Goal: Task Accomplishment & Management: Manage account settings

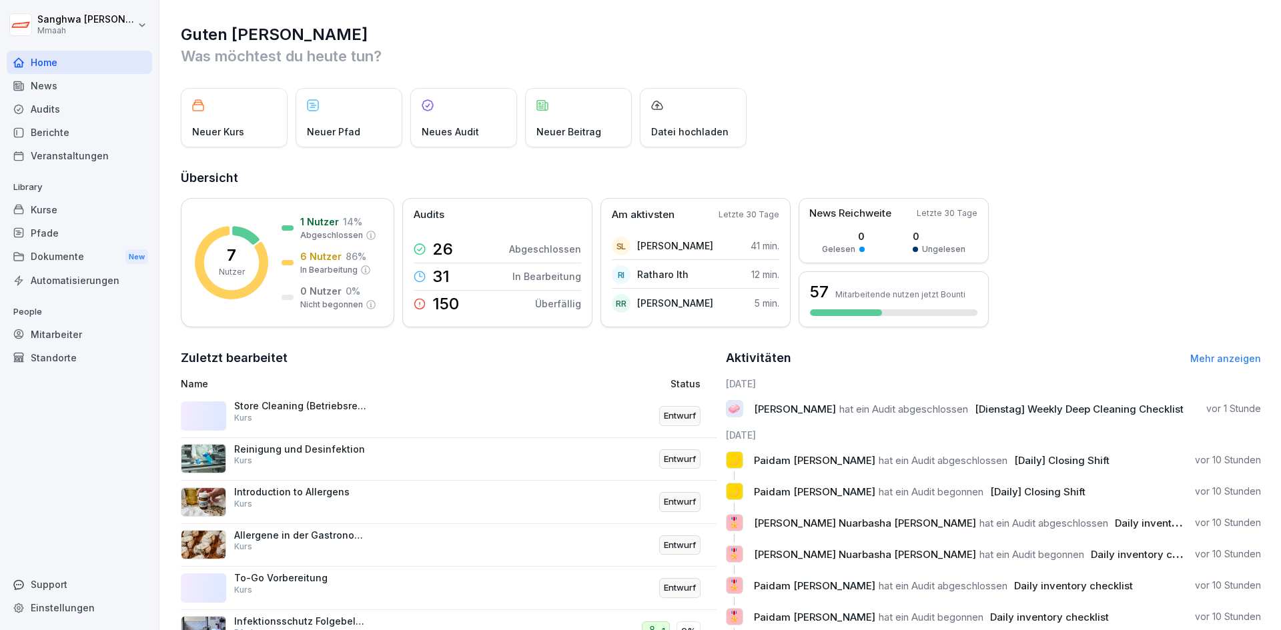
click at [86, 267] on div "Dokumente New" at bounding box center [79, 257] width 145 height 25
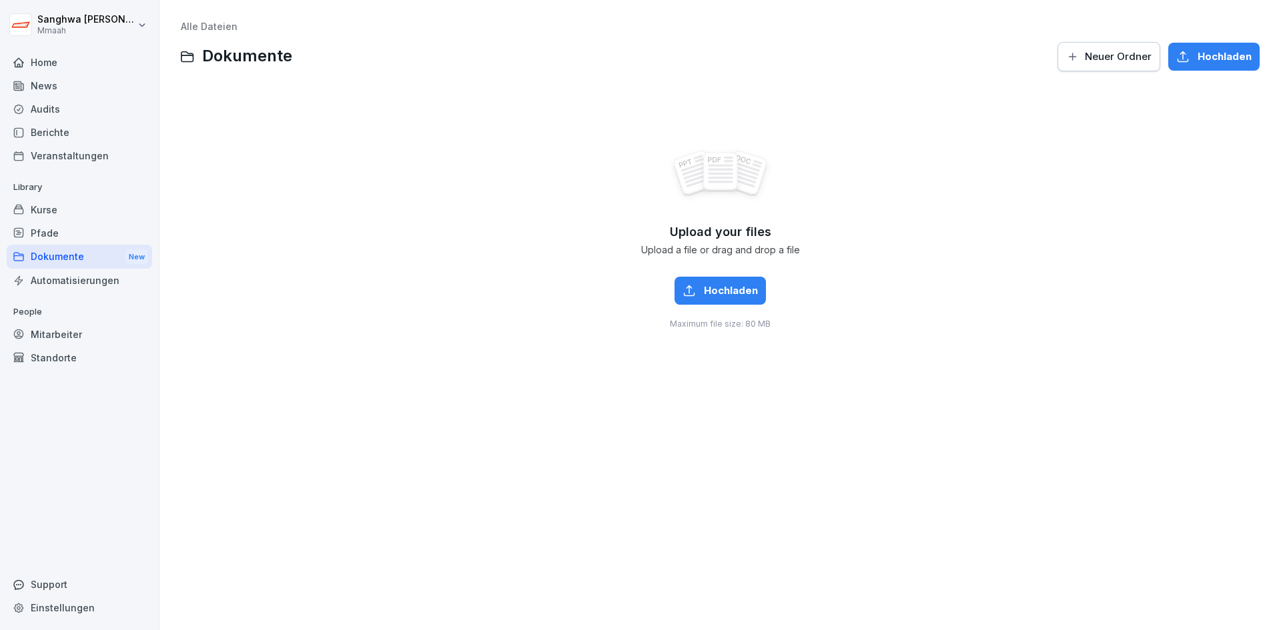
click at [48, 238] on div "Pfade" at bounding box center [79, 232] width 145 height 23
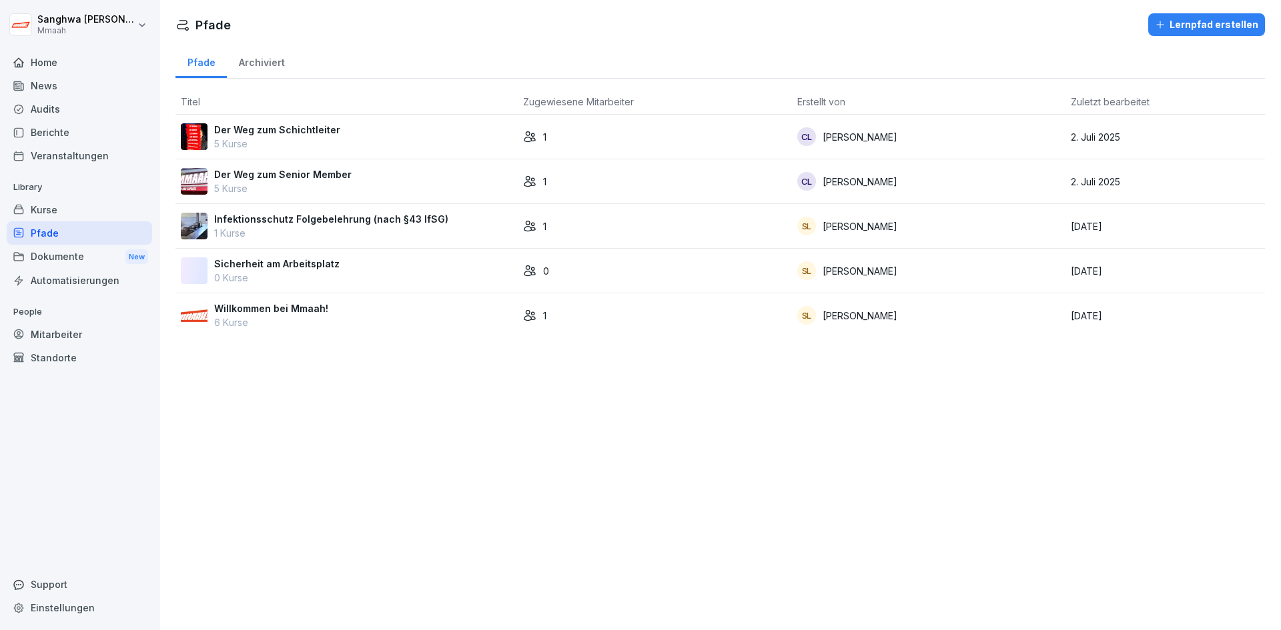
click at [71, 220] on div "Kurse" at bounding box center [79, 209] width 145 height 23
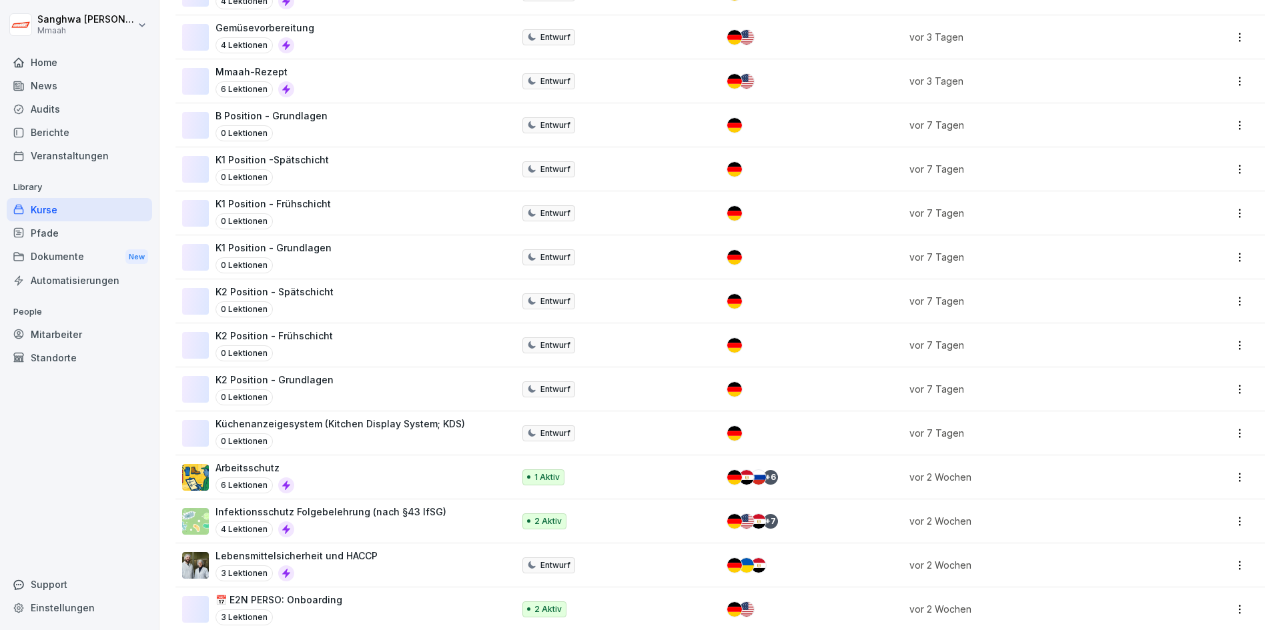
scroll to position [600, 0]
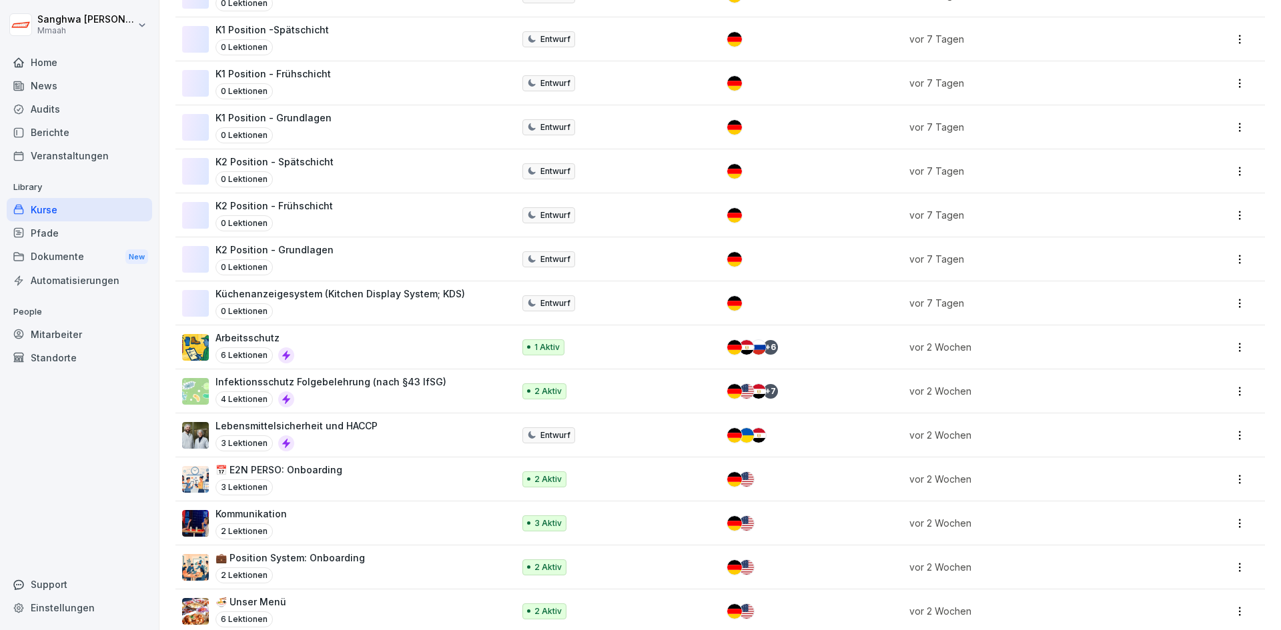
click at [347, 482] on div "📅 E2N PERSO: Onboarding 3 Lektionen" at bounding box center [340, 479] width 317 height 33
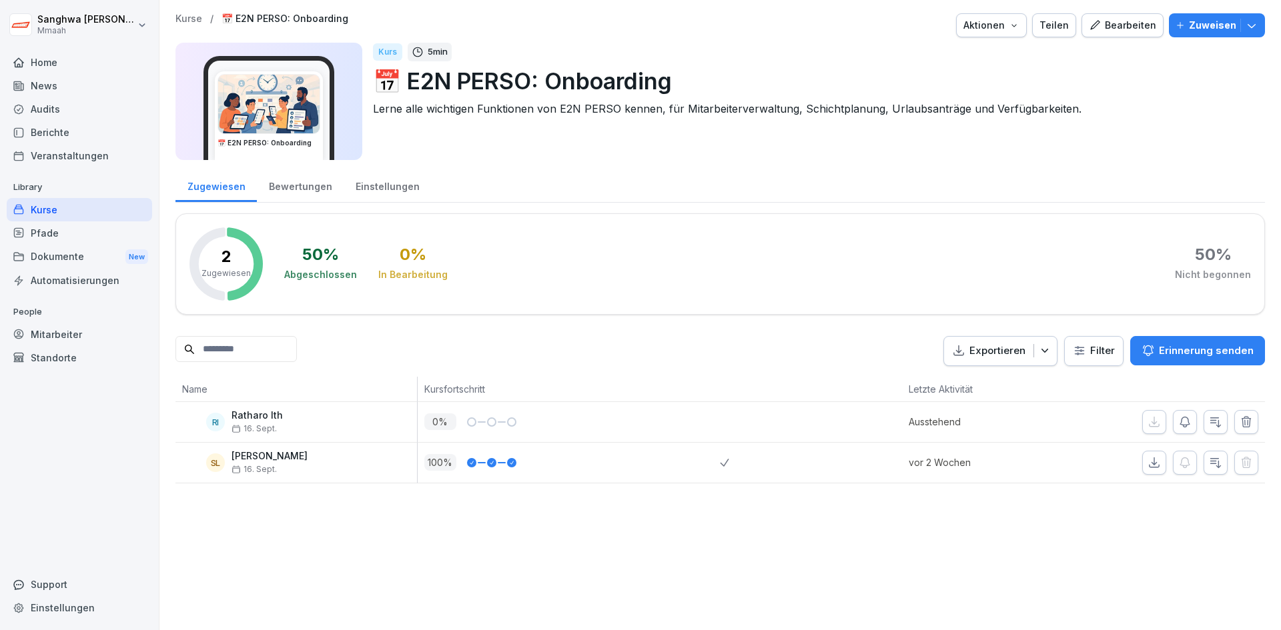
click at [1117, 29] on div "Bearbeiten" at bounding box center [1122, 25] width 67 height 15
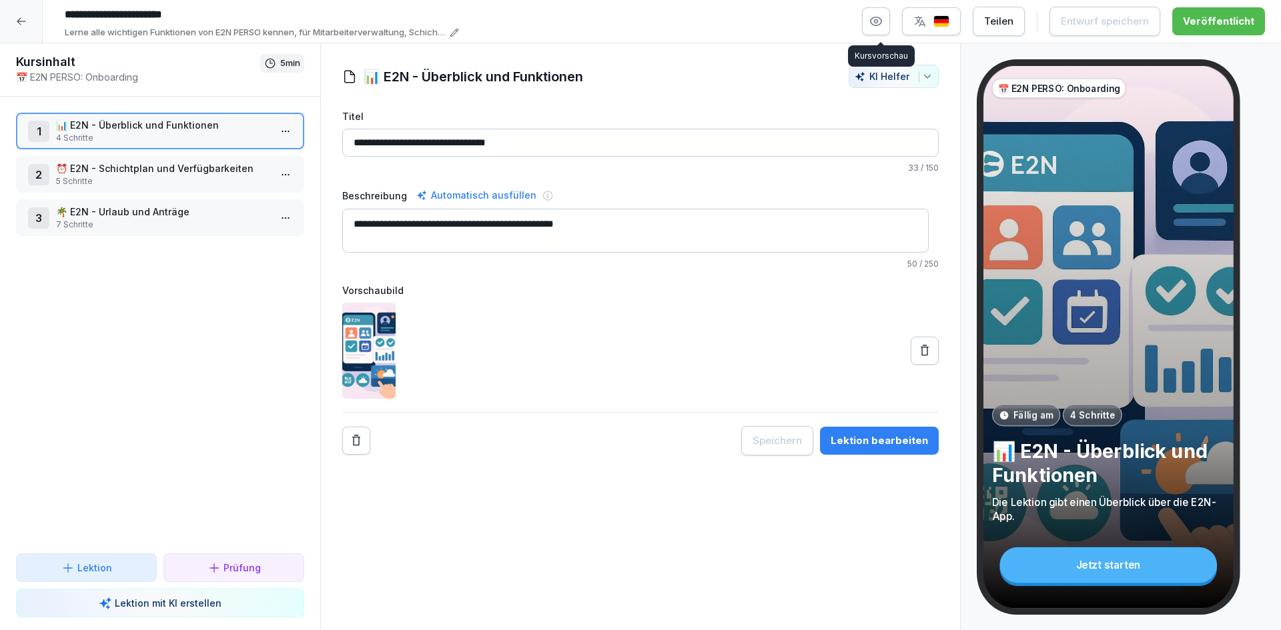
click at [882, 20] on icon "button" at bounding box center [875, 21] width 13 height 13
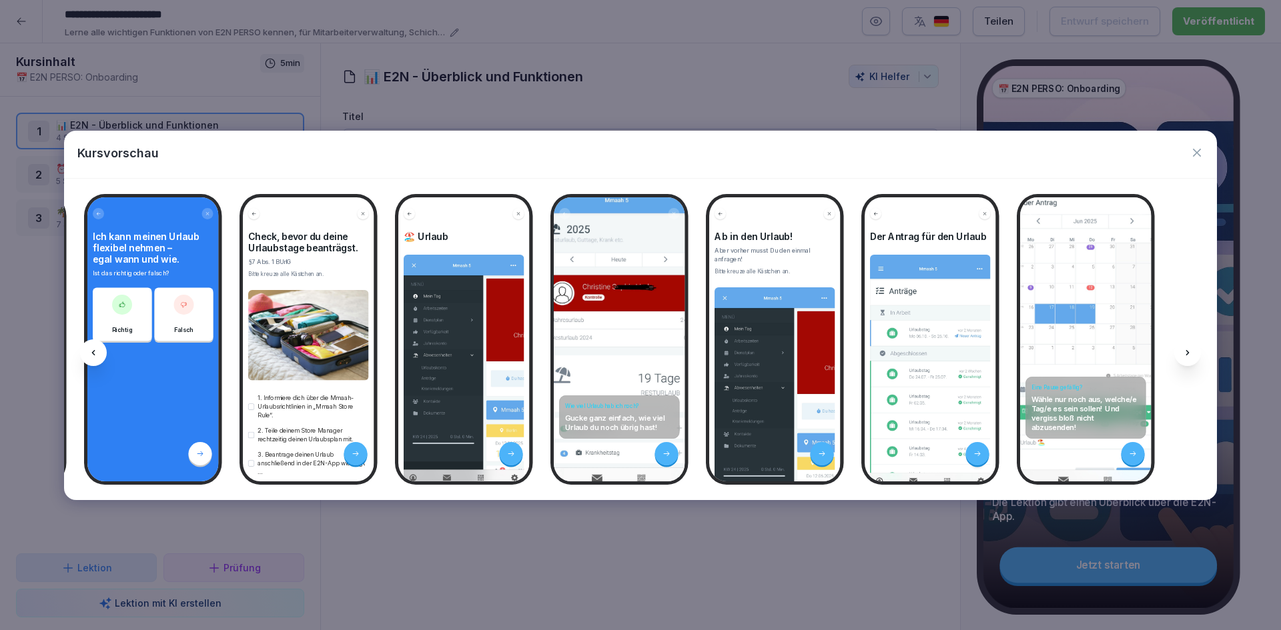
scroll to position [0, 2190]
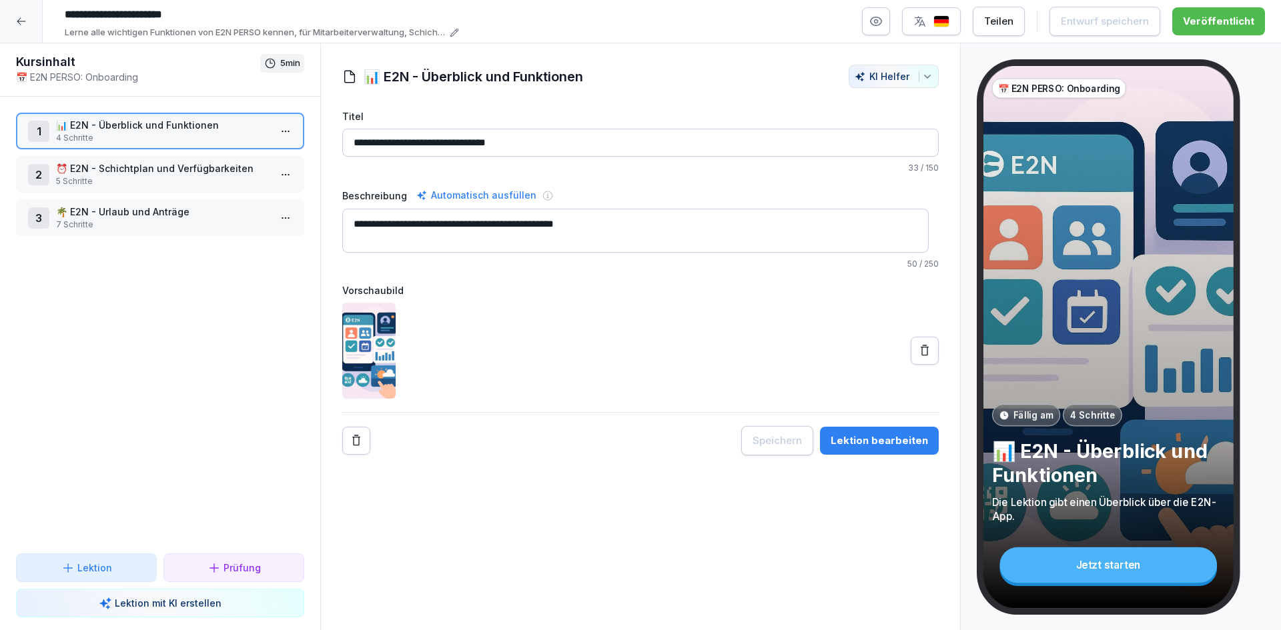
click at [31, 18] on div at bounding box center [21, 21] width 43 height 43
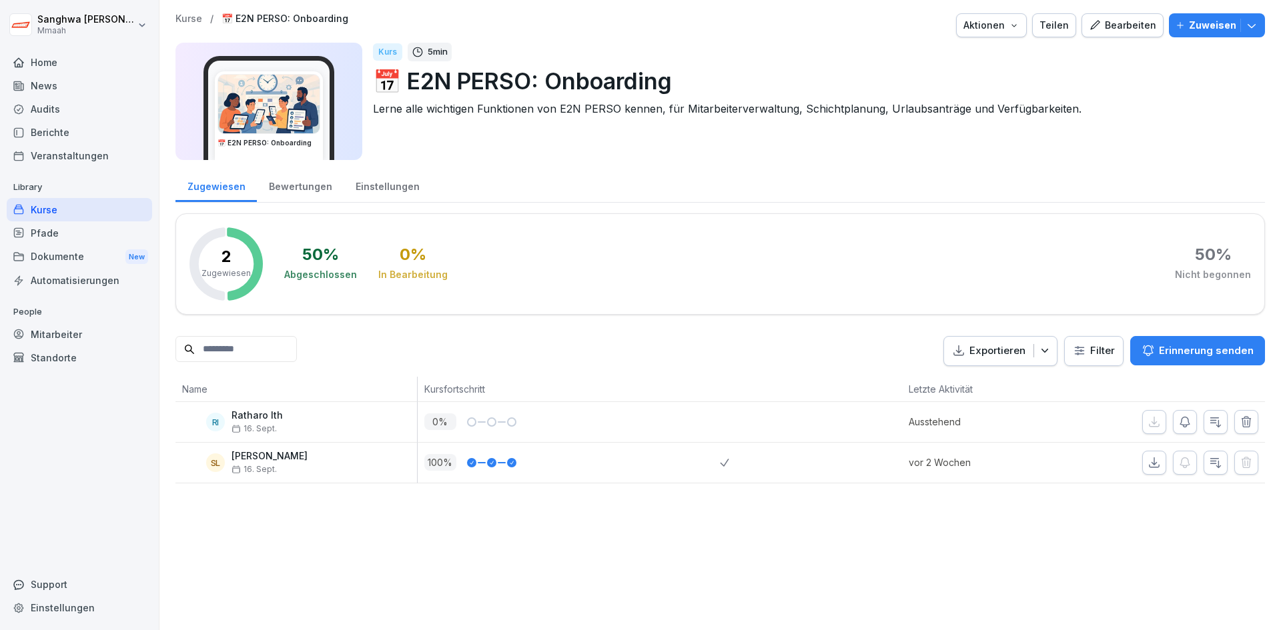
click at [197, 21] on p "Kurse" at bounding box center [188, 18] width 27 height 11
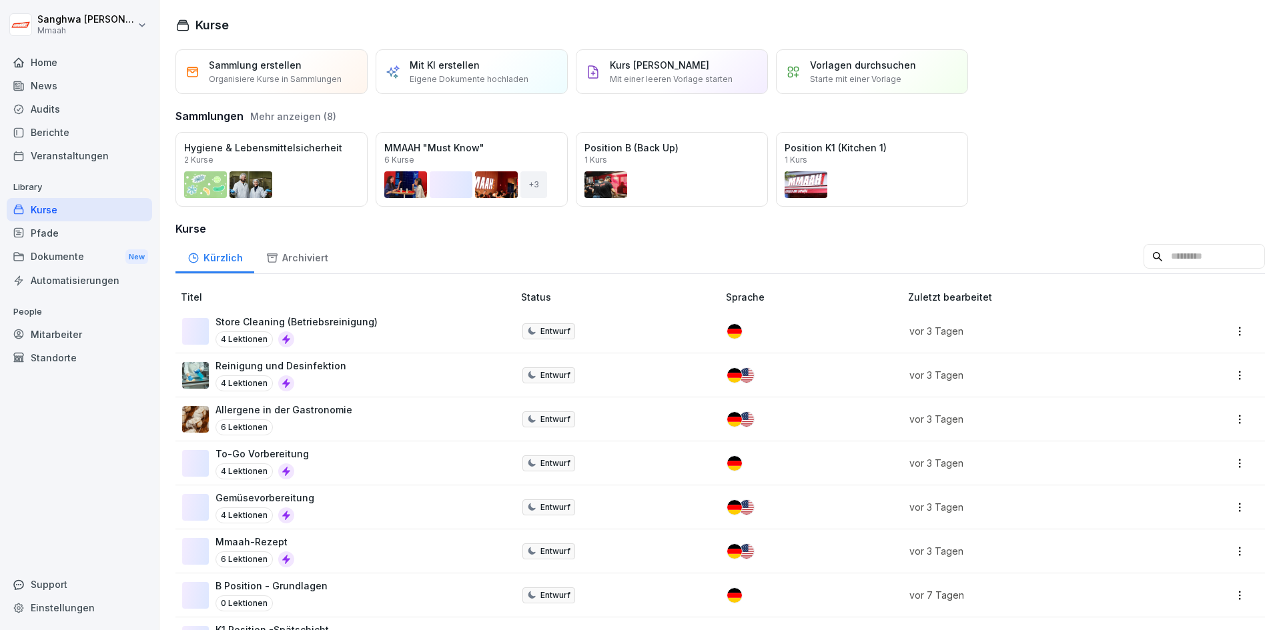
click at [106, 262] on div "Dokumente New" at bounding box center [79, 257] width 145 height 25
